Goal: Navigation & Orientation: Find specific page/section

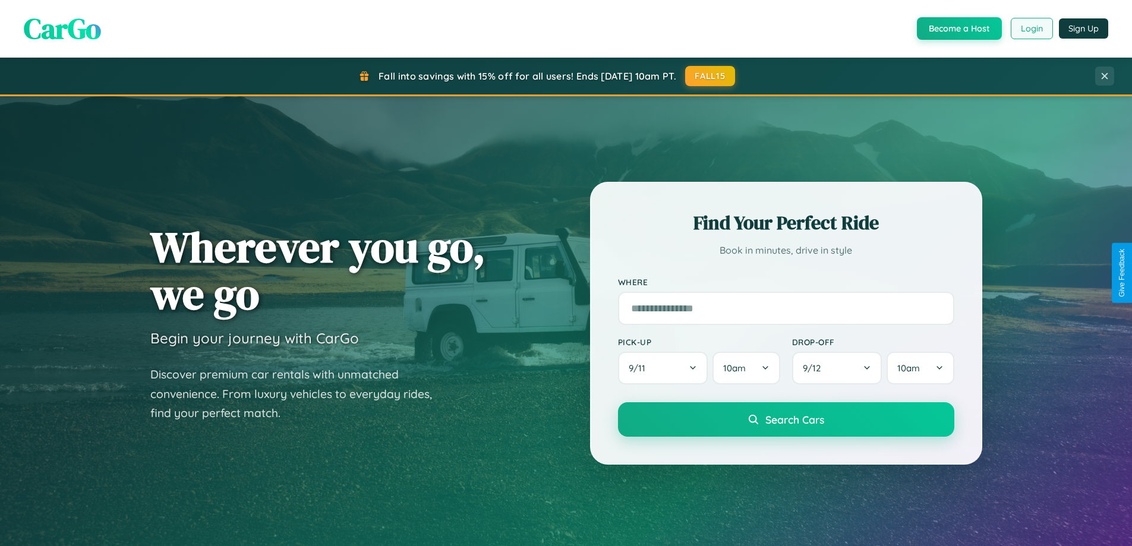
click at [1031, 29] on button "Login" at bounding box center [1032, 28] width 42 height 21
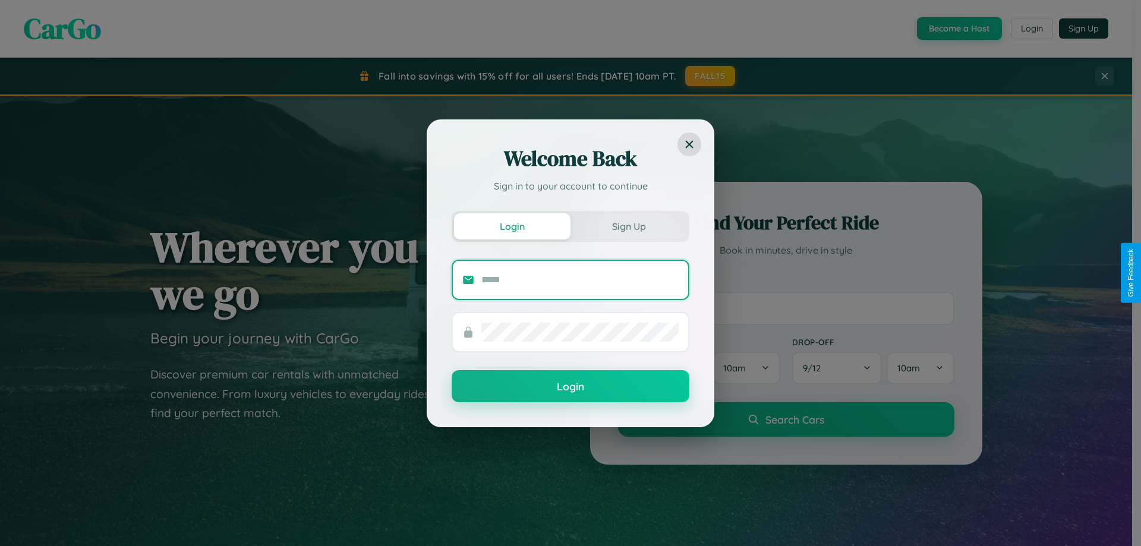
click at [580, 279] on input "text" at bounding box center [579, 279] width 197 height 19
type input "**********"
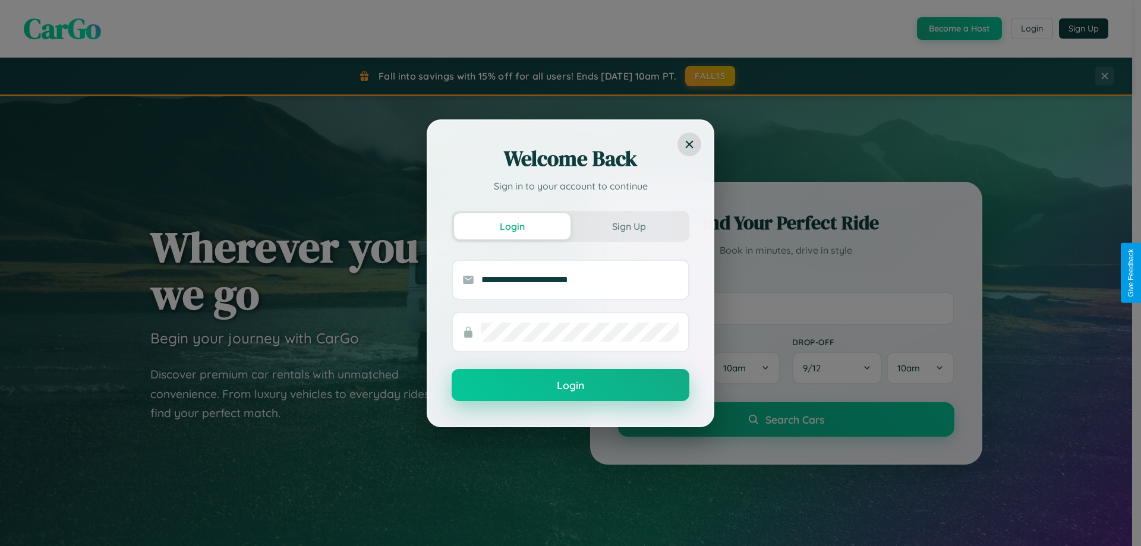
click at [571, 386] on button "Login" at bounding box center [571, 385] width 238 height 32
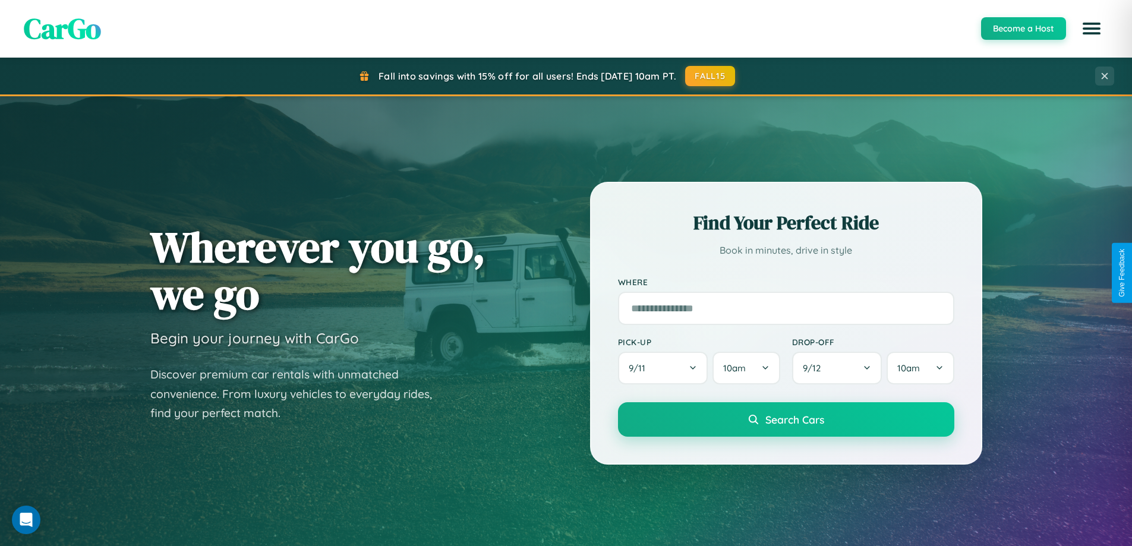
scroll to position [2287, 0]
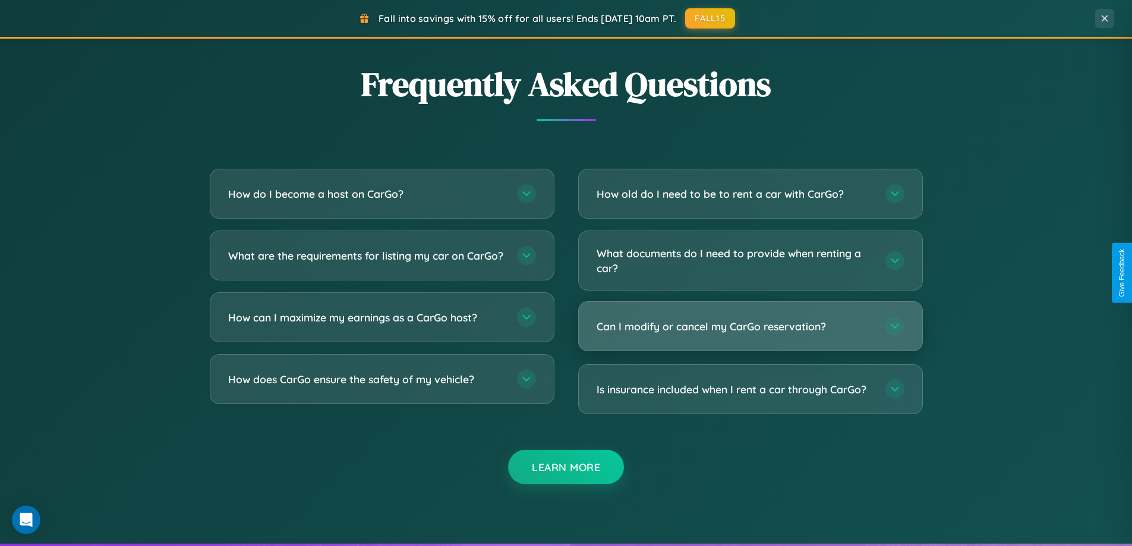
click at [750, 327] on h3 "Can I modify or cancel my CarGo reservation?" at bounding box center [735, 326] width 277 height 15
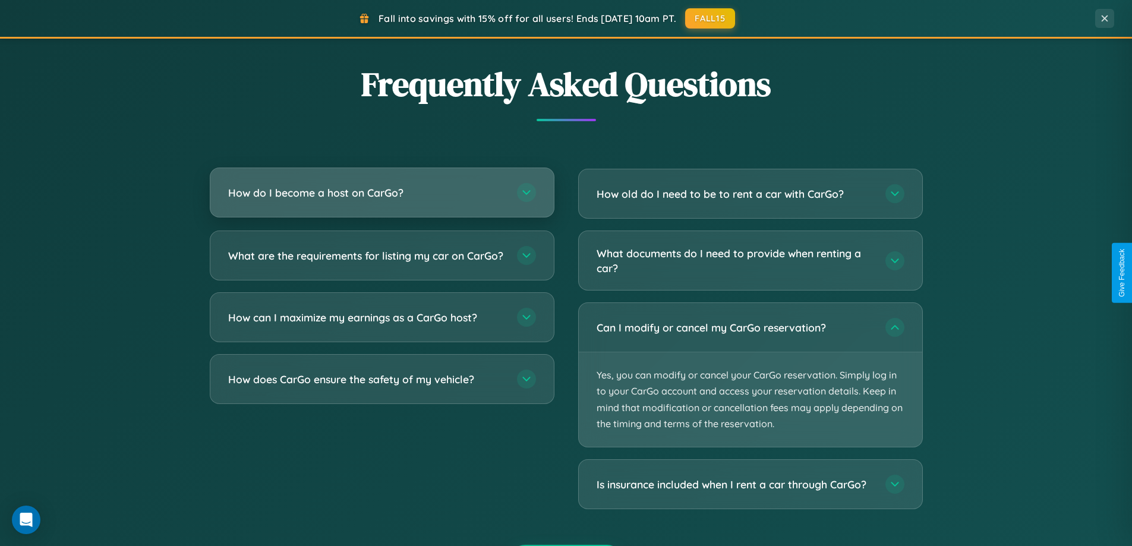
click at [382, 194] on h3 "How do I become a host on CarGo?" at bounding box center [366, 192] width 277 height 15
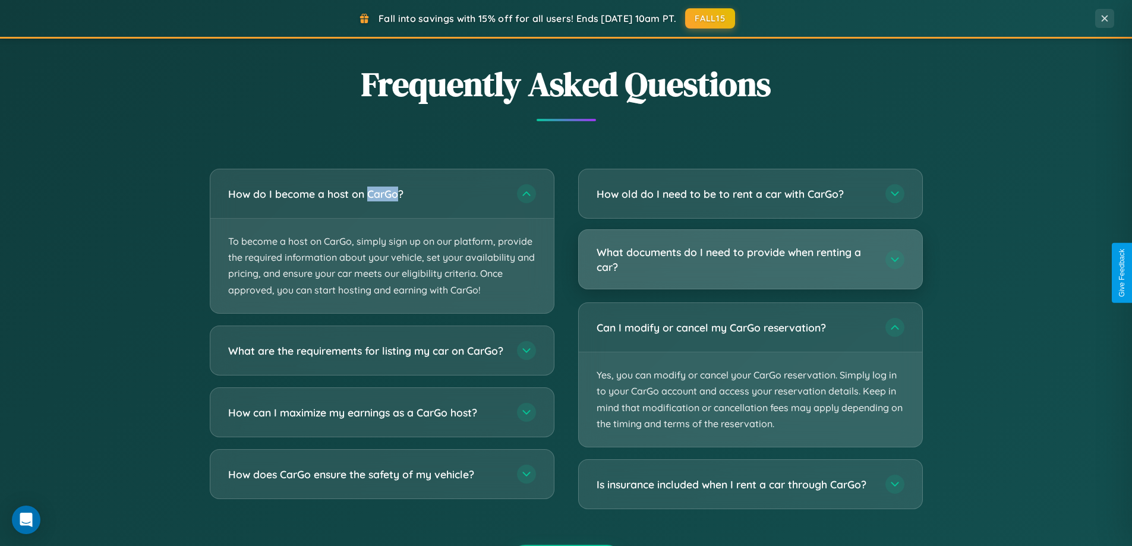
click at [750, 260] on h3 "What documents do I need to provide when renting a car?" at bounding box center [735, 259] width 277 height 29
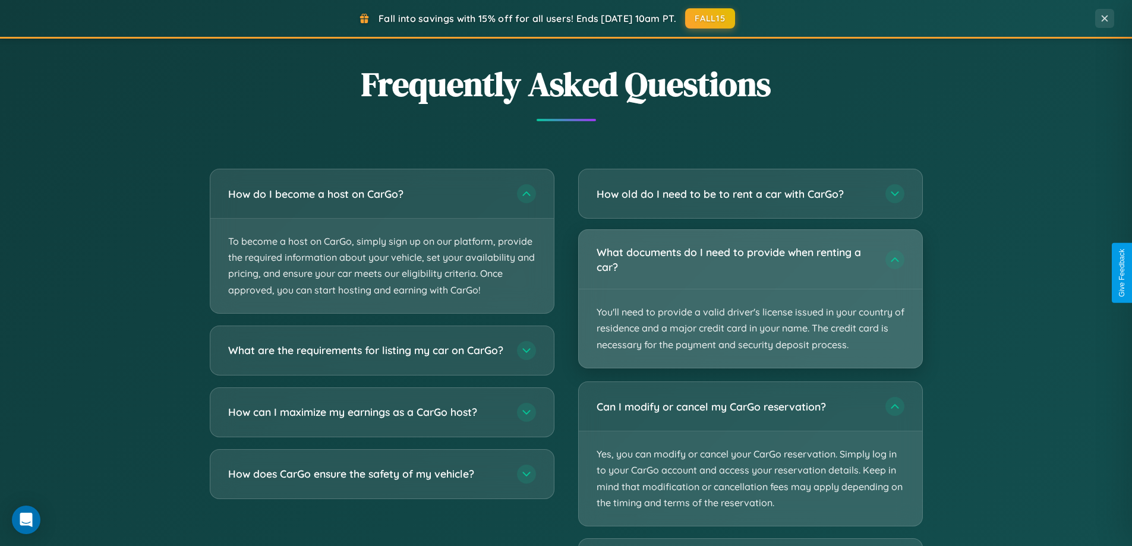
scroll to position [0, 0]
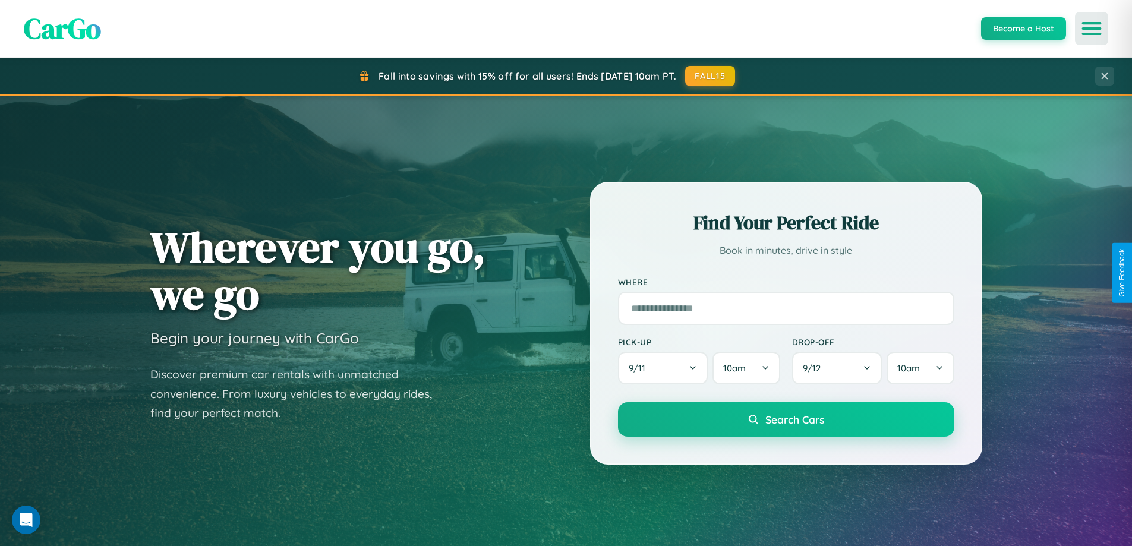
click at [1092, 29] on icon "Open menu" at bounding box center [1091, 28] width 17 height 11
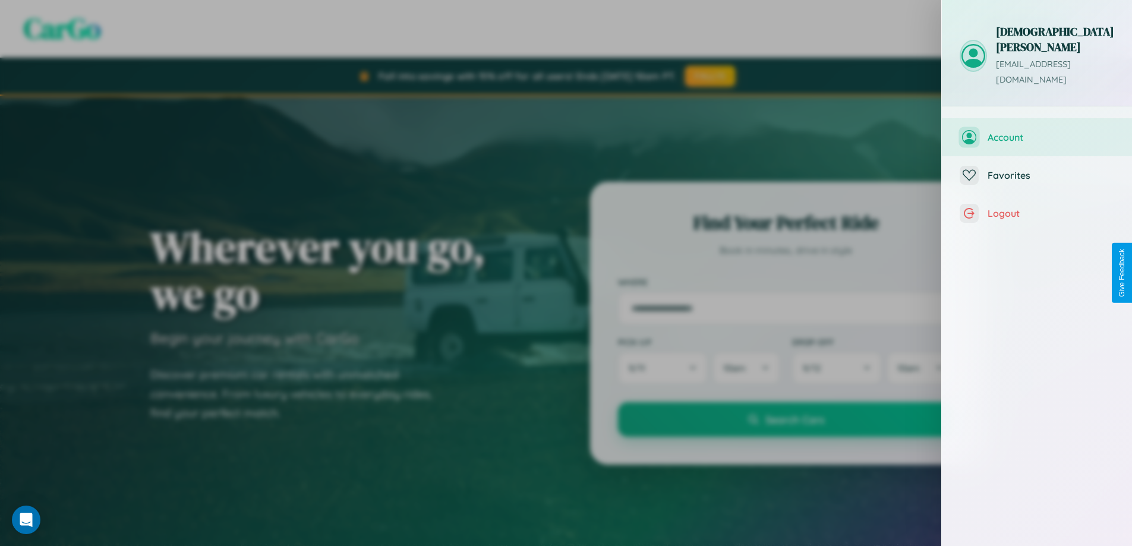
click at [1037, 131] on span "Account" at bounding box center [1051, 137] width 127 height 12
